Goal: Navigation & Orientation: Find specific page/section

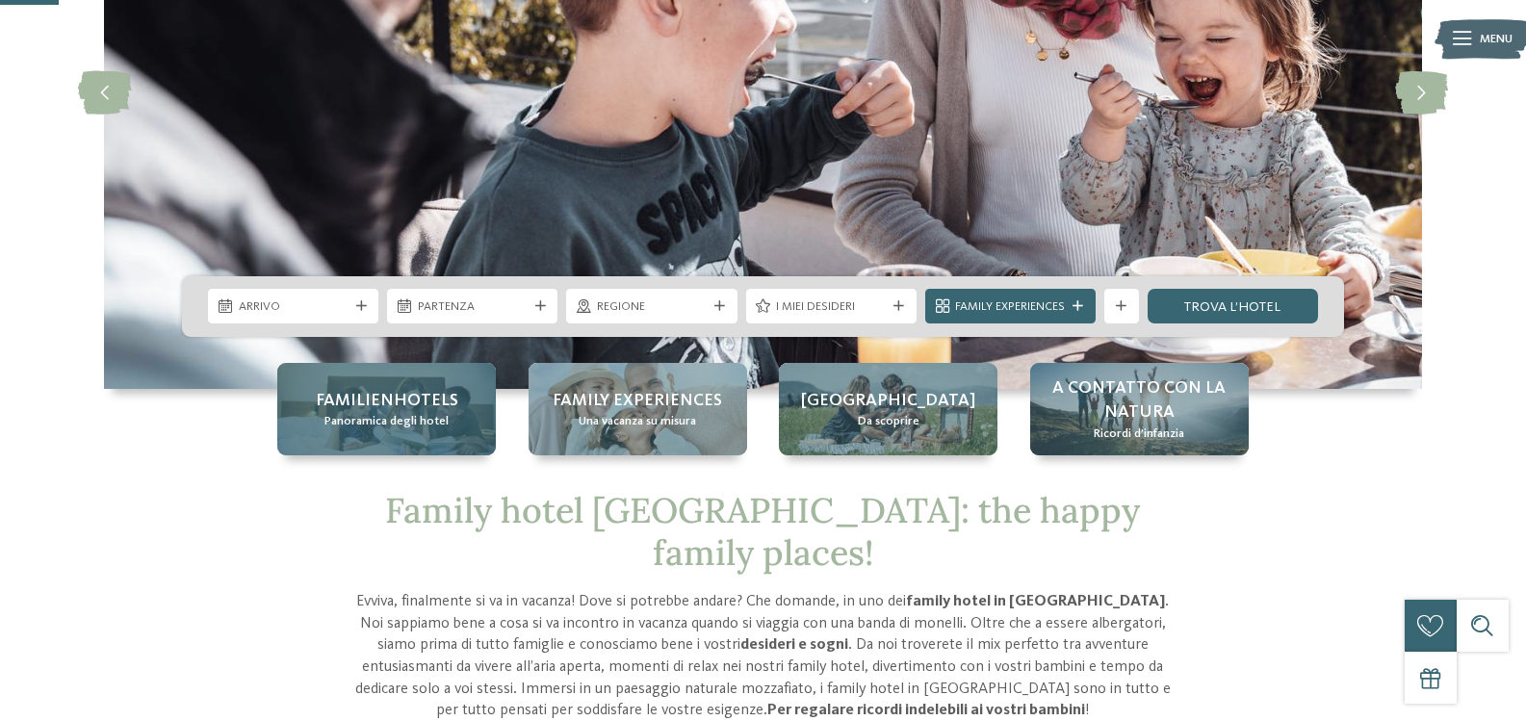
click at [404, 385] on div "Familienhotels Panoramica degli hotel" at bounding box center [386, 409] width 219 height 92
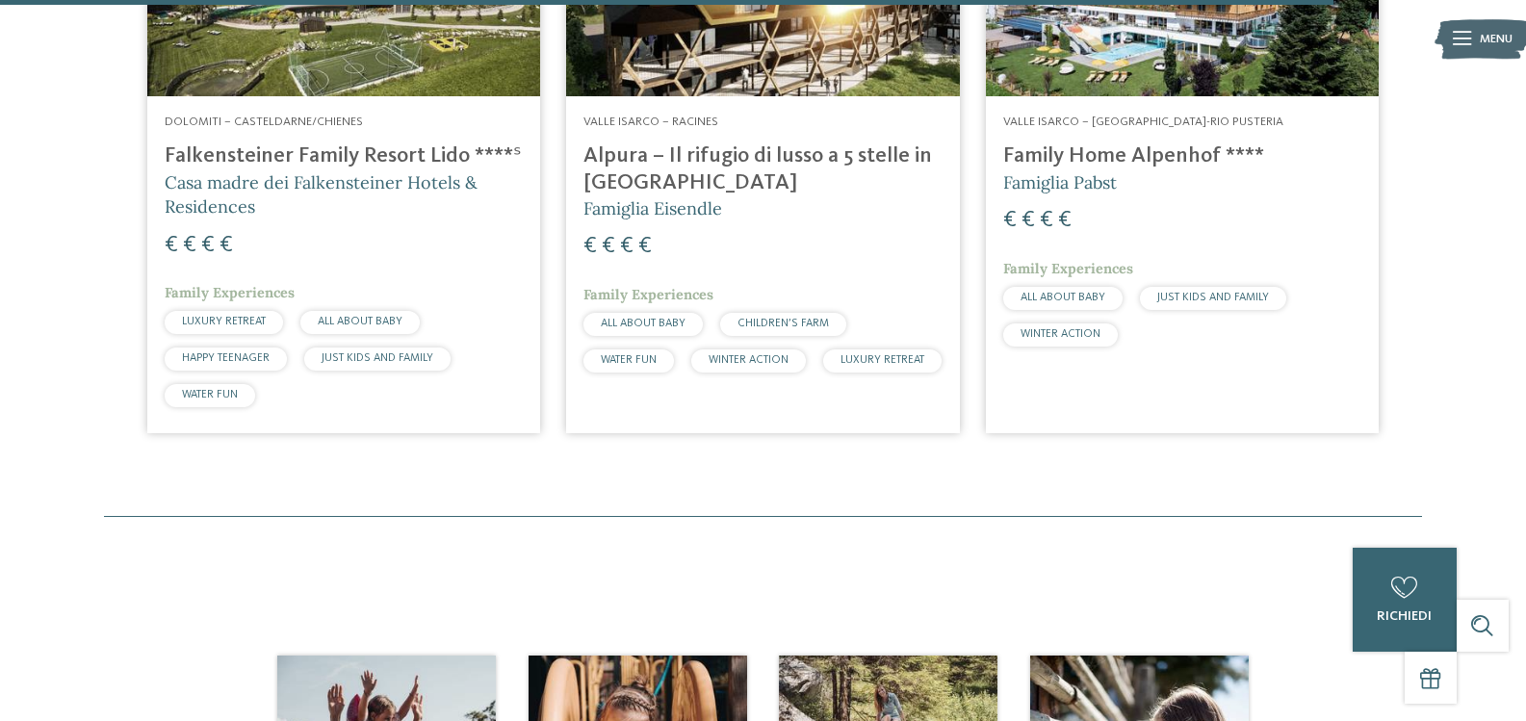
scroll to position [5393, 0]
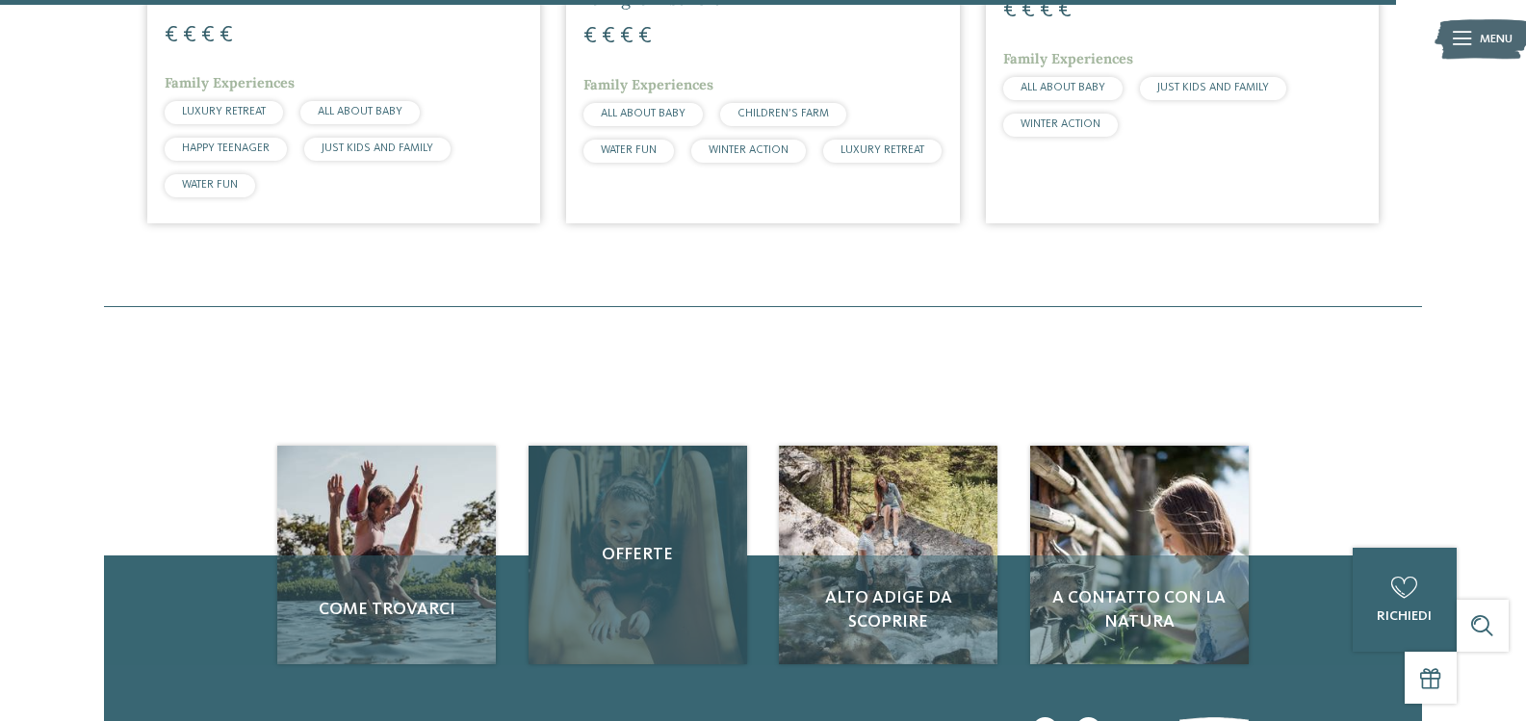
click at [629, 543] on span "Offerte" at bounding box center [638, 555] width 184 height 24
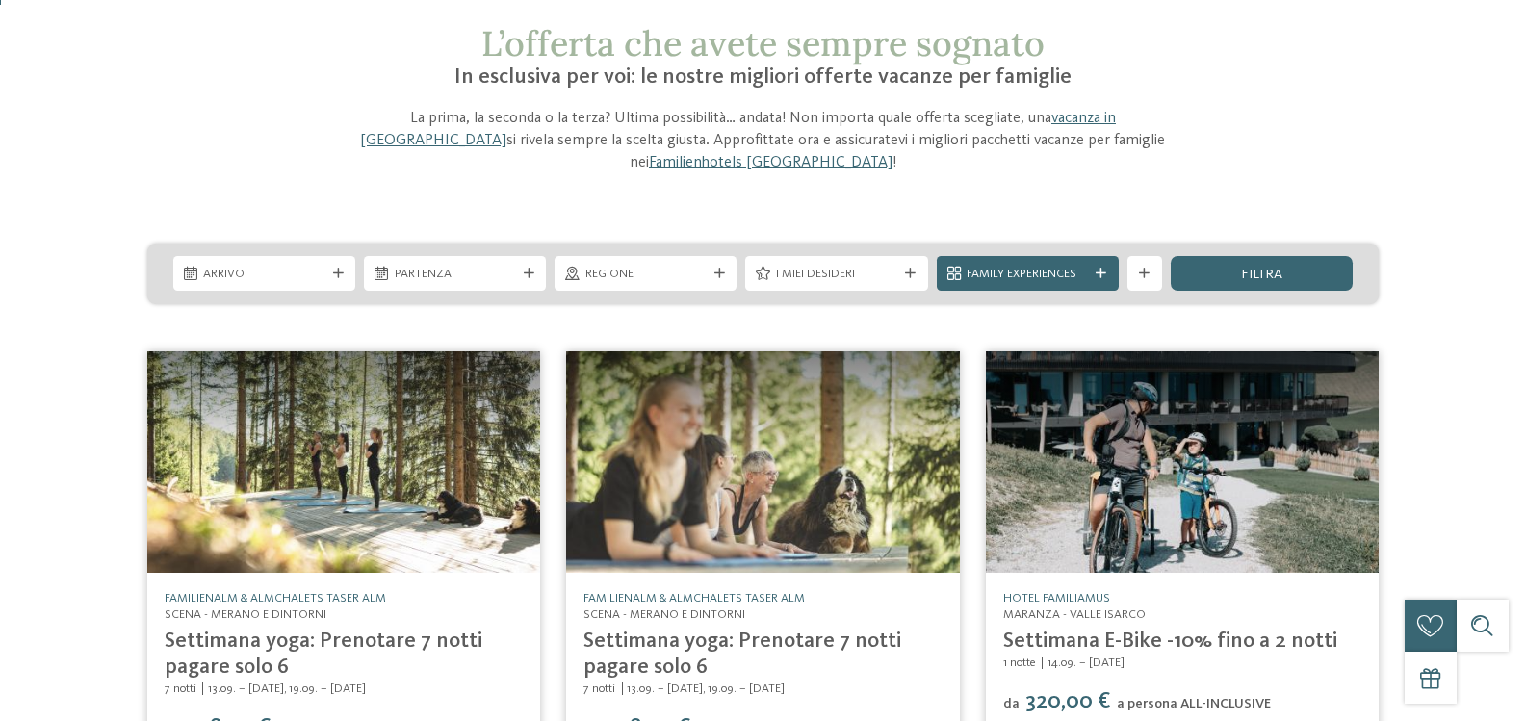
scroll to position [289, 0]
